Goal: Task Accomplishment & Management: Manage account settings

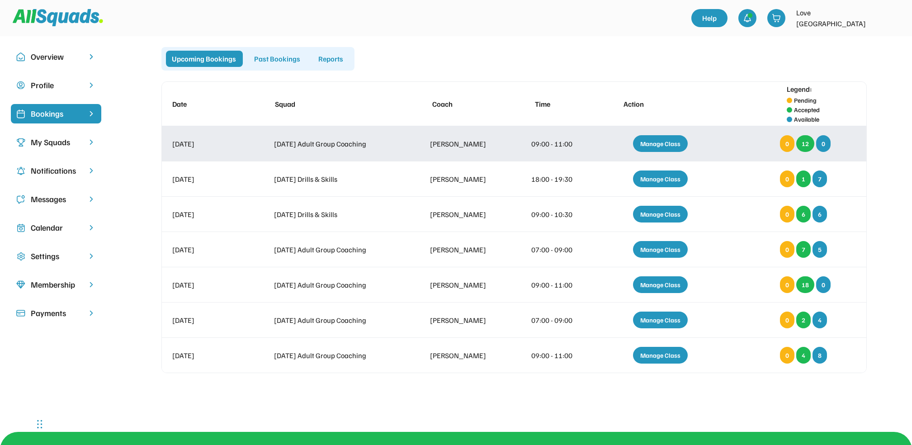
click at [662, 138] on div "Manage Class" at bounding box center [660, 143] width 55 height 17
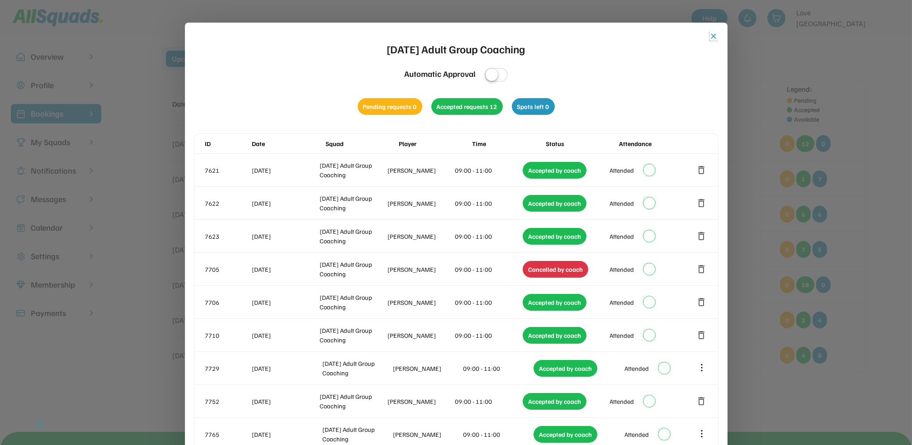
click at [716, 35] on button "close" at bounding box center [713, 36] width 9 height 9
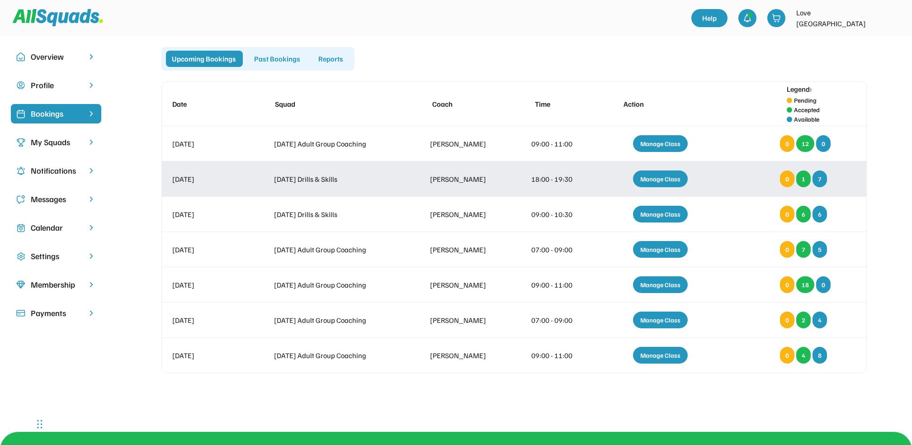
click at [662, 176] on div "Manage Class" at bounding box center [660, 178] width 55 height 17
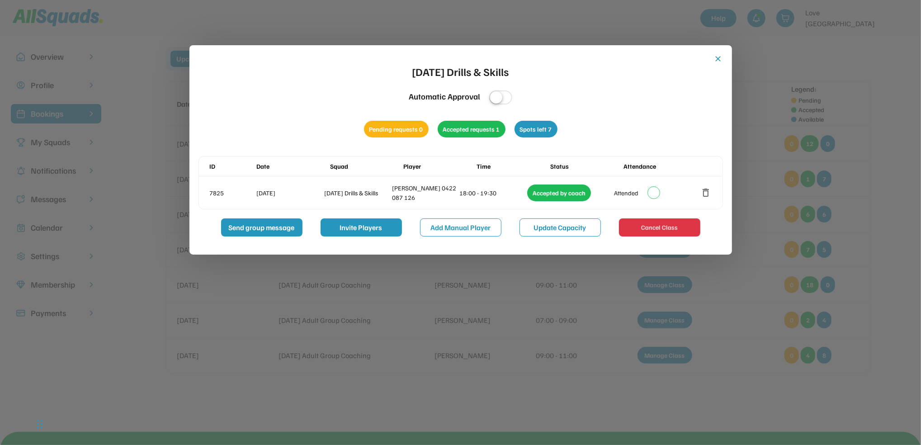
click at [716, 57] on button "close" at bounding box center [718, 58] width 9 height 9
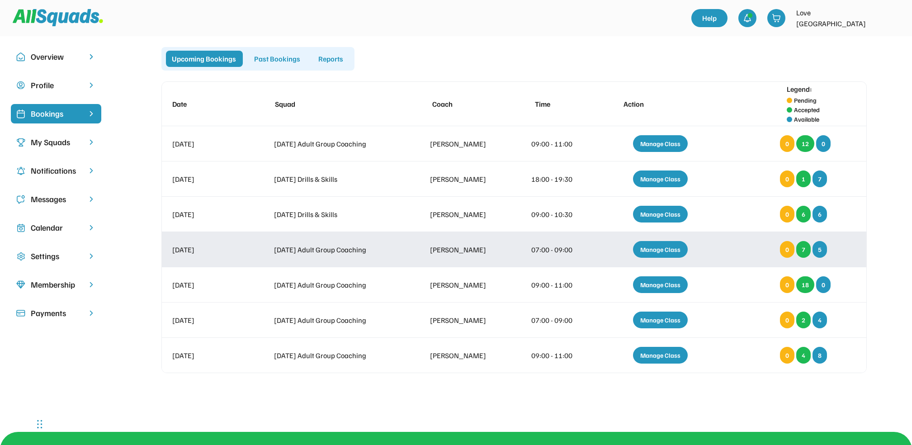
click at [666, 248] on div "Manage Class" at bounding box center [660, 249] width 55 height 17
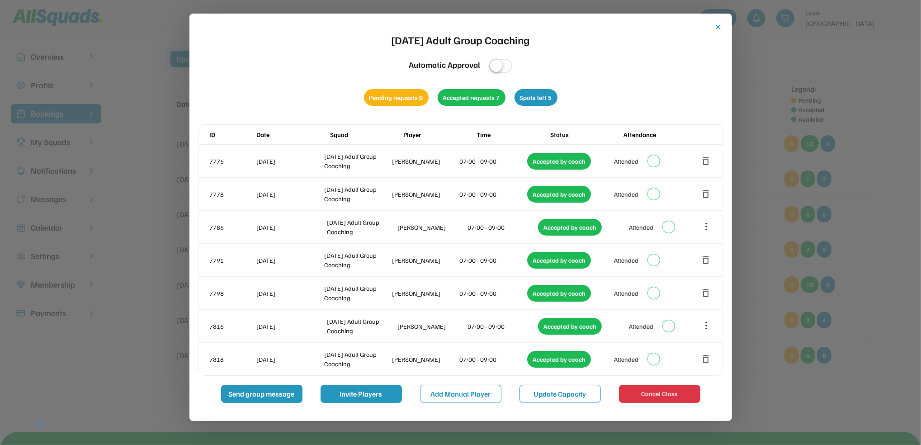
click at [717, 26] on button "close" at bounding box center [718, 27] width 9 height 9
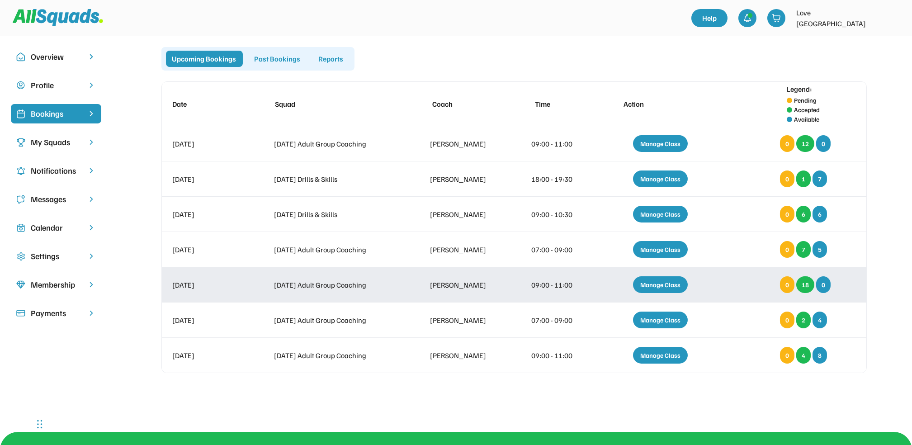
click at [661, 282] on div "Manage Class" at bounding box center [660, 284] width 55 height 17
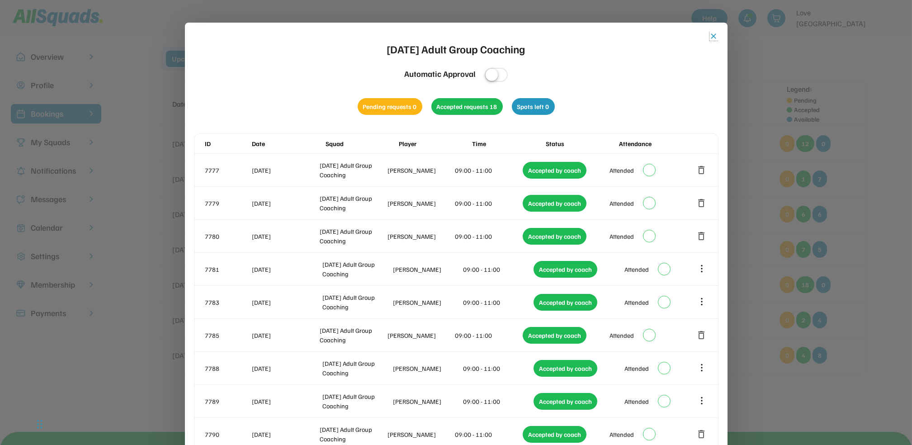
click at [714, 36] on button "close" at bounding box center [713, 36] width 9 height 9
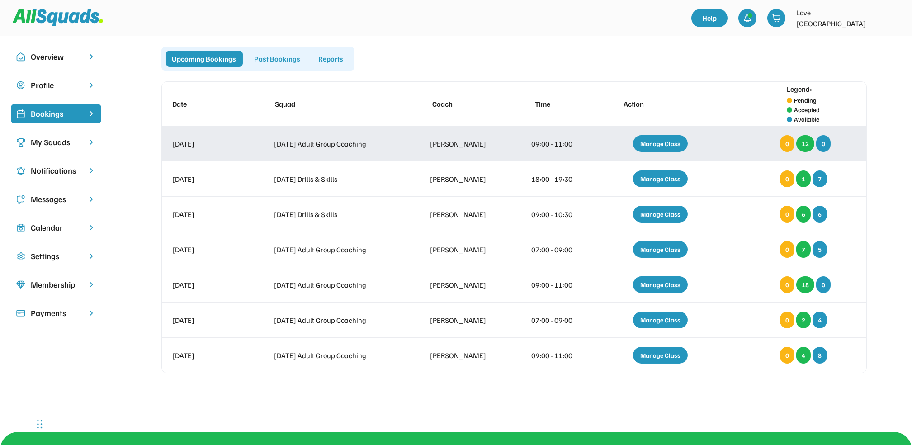
click at [663, 138] on div "Manage Class" at bounding box center [660, 143] width 55 height 17
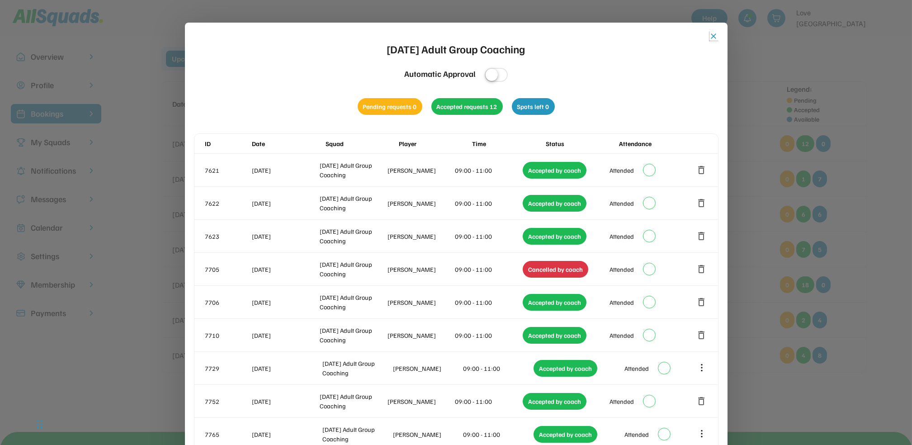
click at [711, 36] on button "close" at bounding box center [713, 36] width 9 height 9
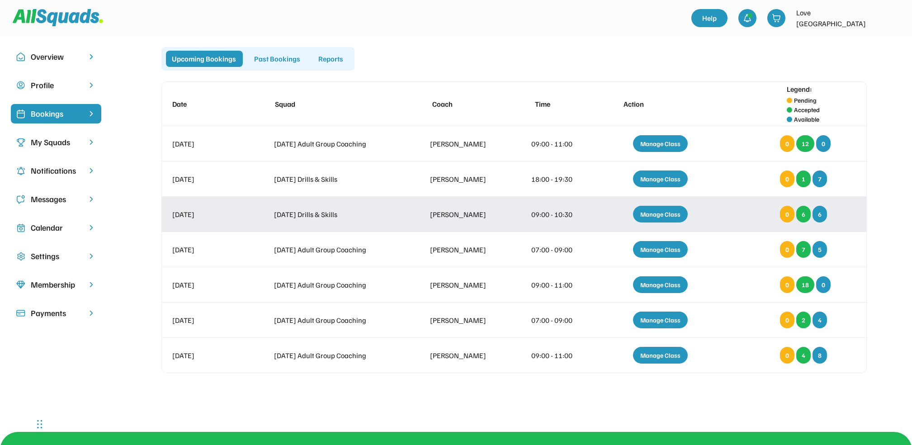
click at [663, 211] on div "Manage Class" at bounding box center [660, 214] width 55 height 17
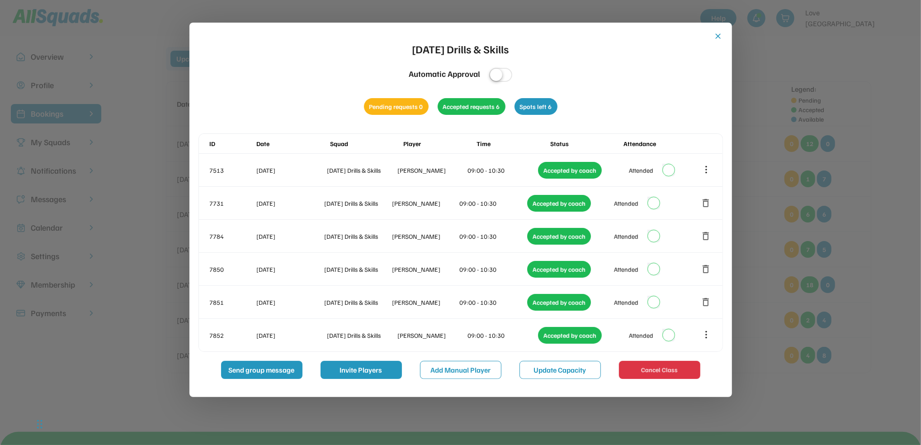
click at [720, 34] on button "close" at bounding box center [718, 36] width 9 height 9
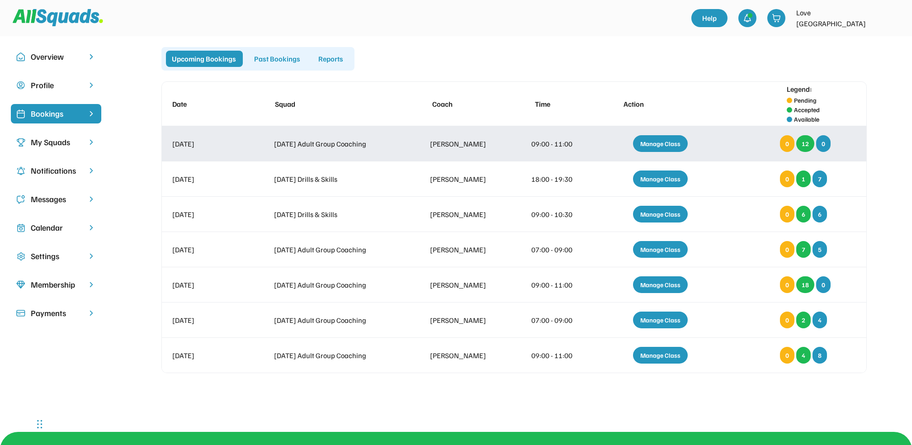
click at [671, 143] on div "Manage Class" at bounding box center [660, 143] width 55 height 17
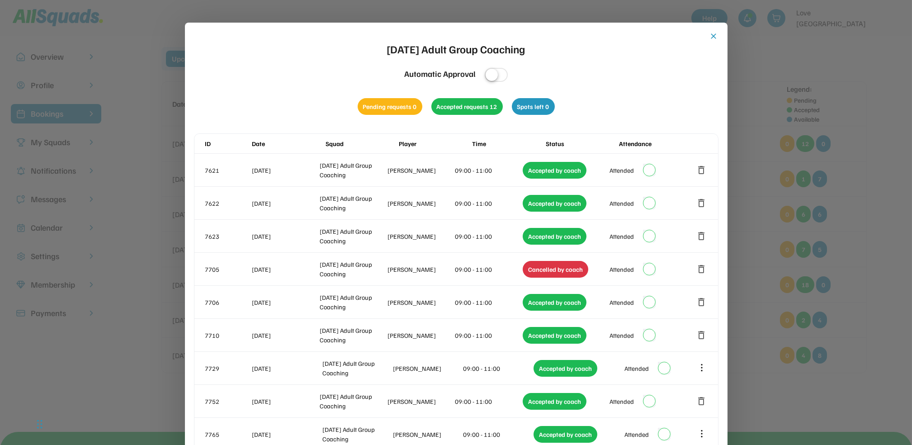
click at [715, 34] on button "close" at bounding box center [713, 36] width 9 height 9
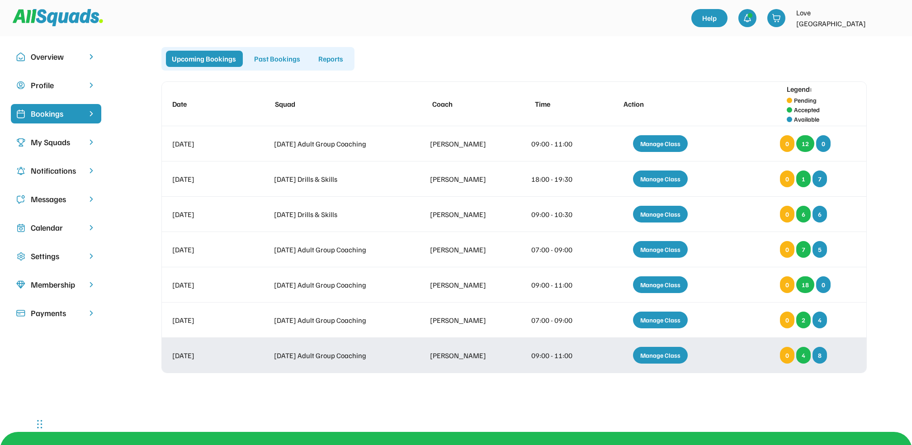
click at [653, 355] on div "Manage Class" at bounding box center [660, 355] width 55 height 17
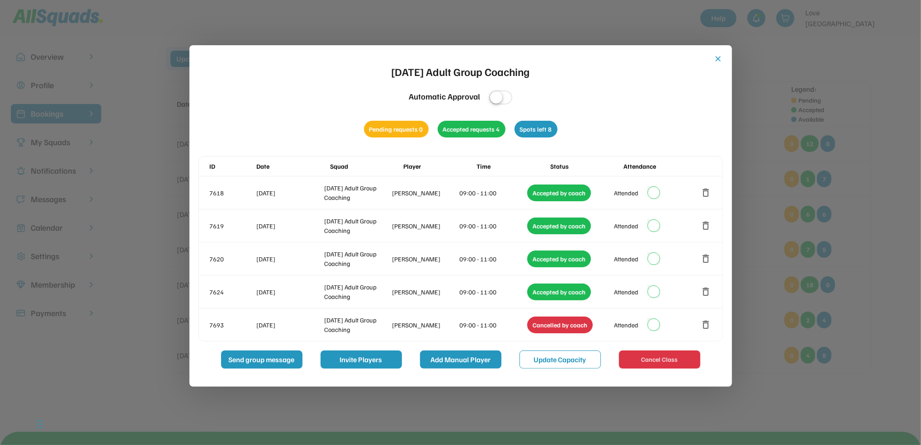
click at [450, 357] on button "Add Manual Player" at bounding box center [460, 359] width 81 height 18
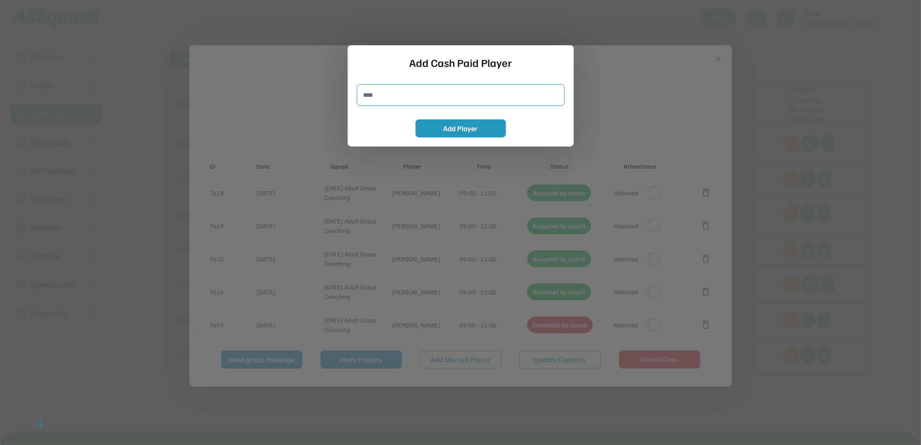
click at [366, 91] on input "input" at bounding box center [461, 95] width 208 height 22
type input "**********"
click at [453, 124] on button "Add Player" at bounding box center [460, 128] width 90 height 18
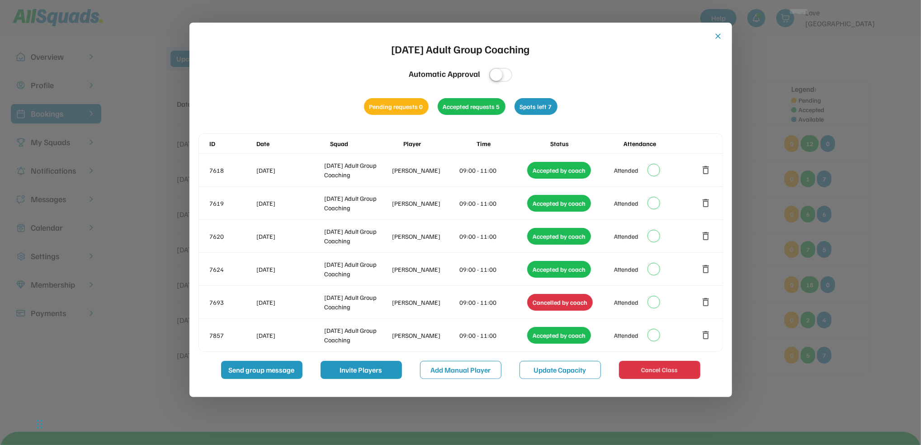
click at [883, 136] on div at bounding box center [460, 222] width 921 height 445
